Goal: Information Seeking & Learning: Learn about a topic

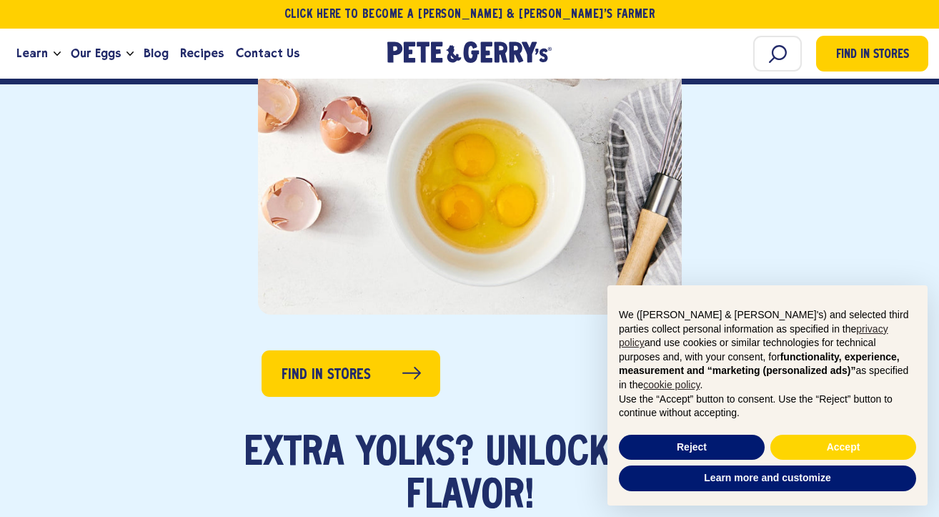
scroll to position [518, 0]
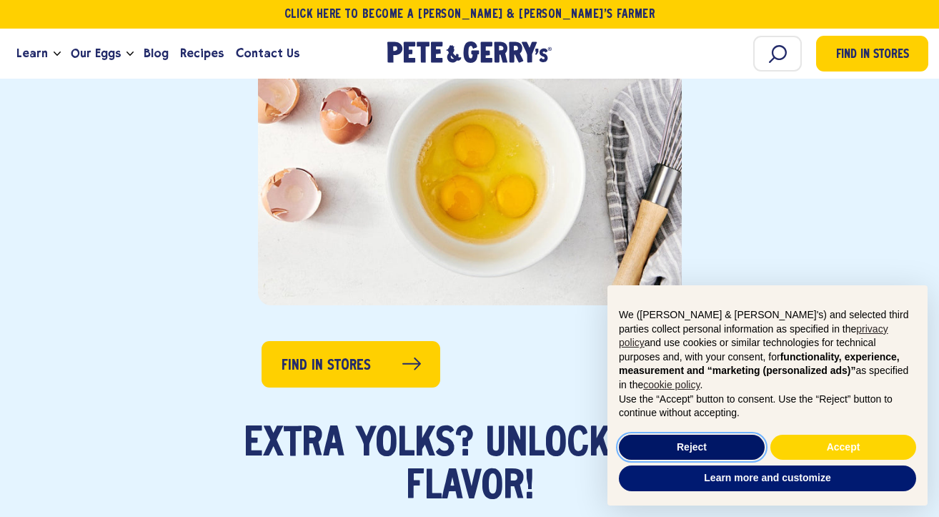
click at [692, 448] on button "Reject" at bounding box center [692, 447] width 146 height 26
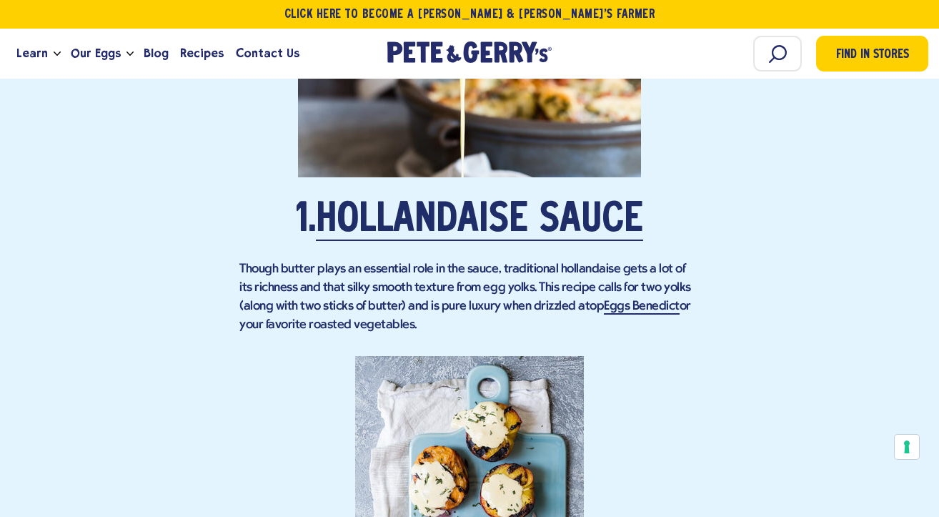
scroll to position [1372, 0]
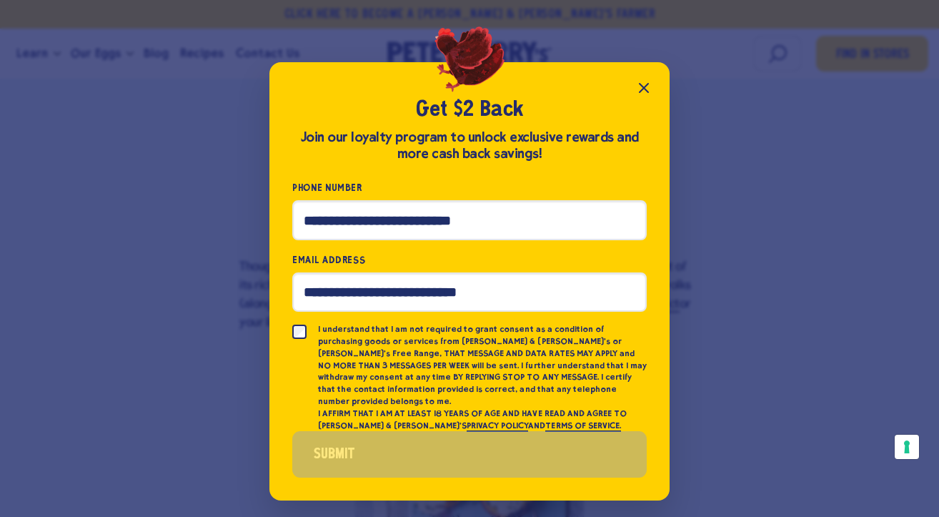
click at [644, 92] on icon "Close popup" at bounding box center [643, 87] width 17 height 17
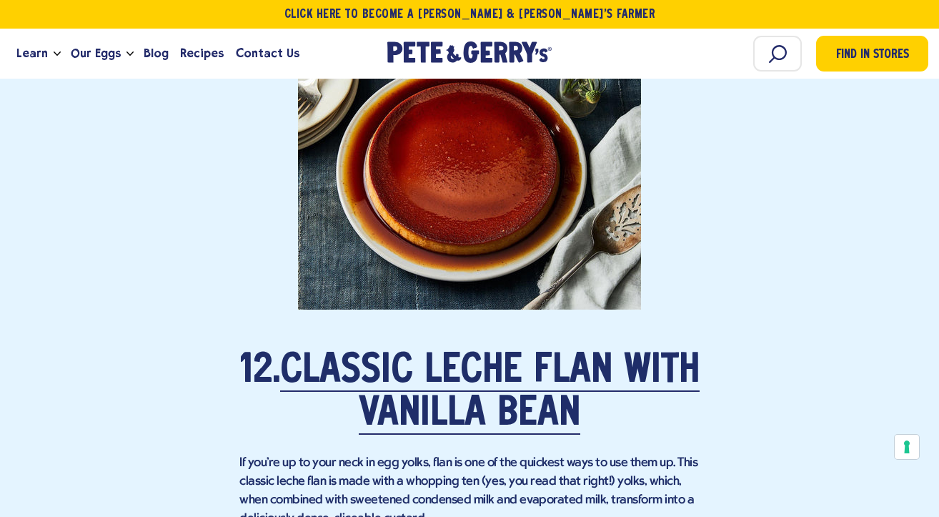
scroll to position [6795, 0]
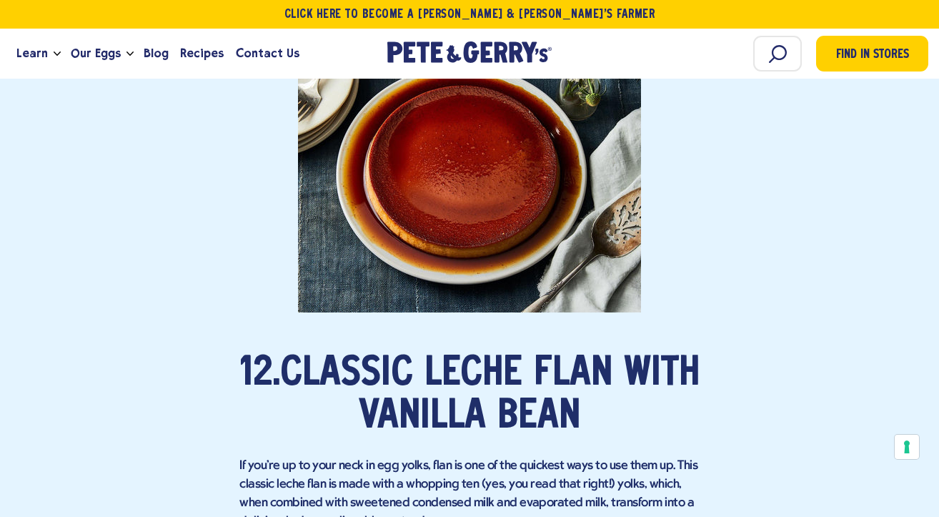
click at [512, 362] on link "Classic Leche Flan With Vanilla Bean" at bounding box center [489, 395] width 419 height 83
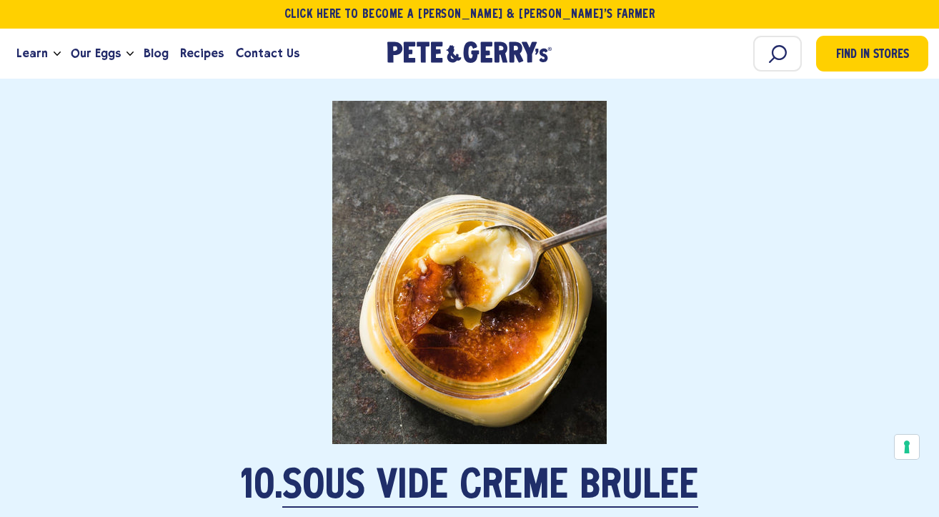
scroll to position [5706, 0]
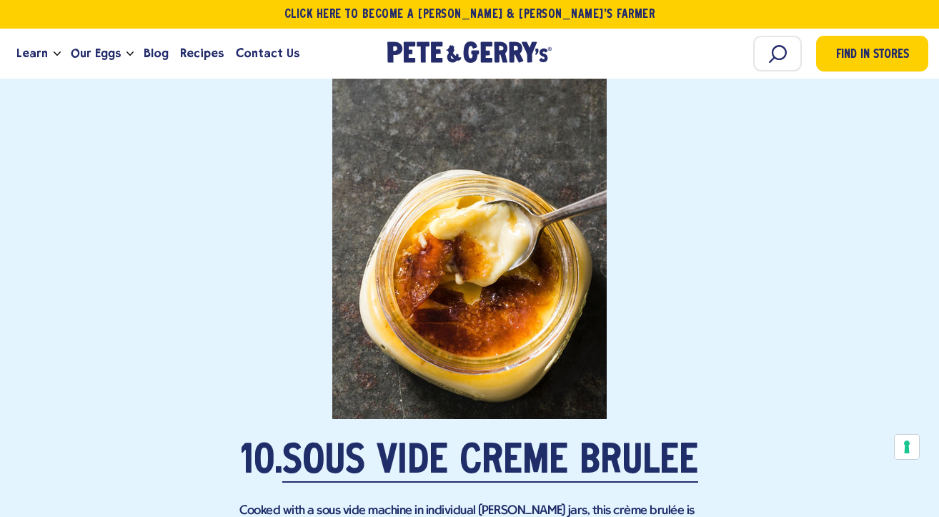
click at [472, 206] on p at bounding box center [469, 247] width 460 height 343
click at [472, 442] on link "Sous Vide Crème Brûlée" at bounding box center [490, 462] width 416 height 40
